Goal: Find specific page/section: Find specific page/section

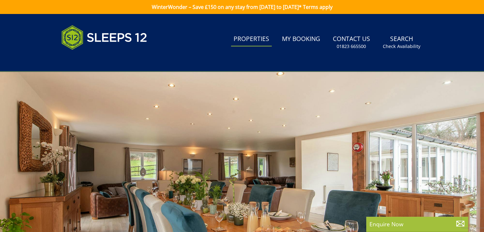
click at [256, 41] on link "Properties" at bounding box center [251, 39] width 41 height 14
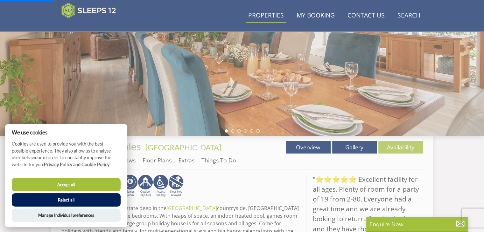
scroll to position [133, 0]
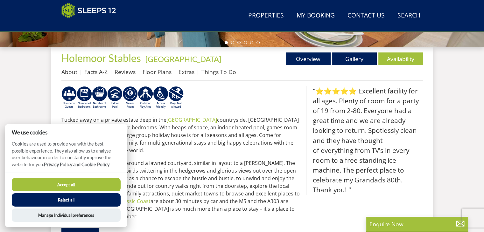
scroll to position [228, 0]
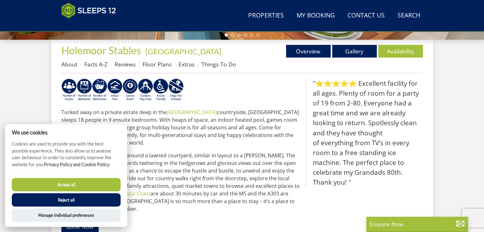
click at [75, 185] on button "Accept all" at bounding box center [66, 184] width 109 height 13
click at [77, 183] on button "Accept all" at bounding box center [66, 184] width 109 height 13
click at [103, 65] on link "Facts A-Z" at bounding box center [95, 64] width 23 height 8
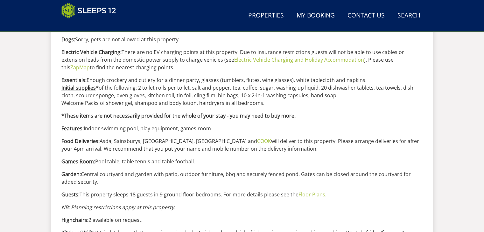
scroll to position [477, 0]
